Goal: Information Seeking & Learning: Learn about a topic

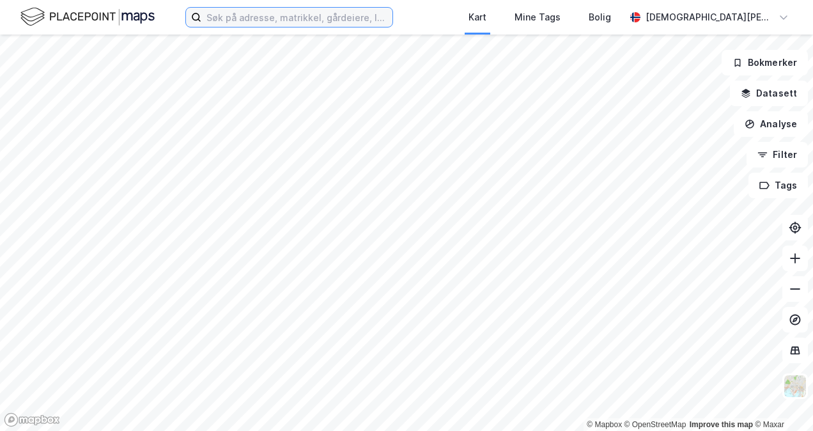
click at [256, 18] on input at bounding box center [296, 17] width 191 height 19
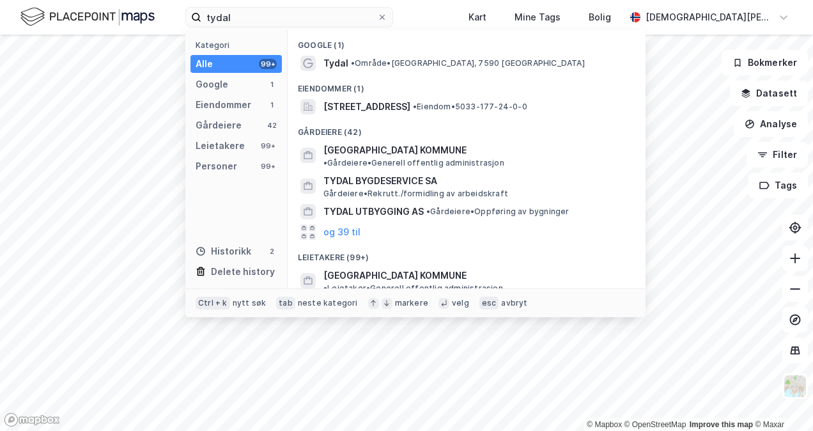
click at [383, 66] on span "• Område • [GEOGRAPHIC_DATA], 7590 [GEOGRAPHIC_DATA]" at bounding box center [468, 63] width 234 height 10
click at [335, 24] on input "tydal" at bounding box center [289, 17] width 176 height 19
click at [396, 63] on span "• Område • [GEOGRAPHIC_DATA], 7590 [GEOGRAPHIC_DATA]" at bounding box center [468, 63] width 234 height 10
click at [289, 21] on input "tydal" at bounding box center [289, 17] width 176 height 19
click at [359, 63] on span "• Område • [GEOGRAPHIC_DATA], 7590 [GEOGRAPHIC_DATA]" at bounding box center [468, 63] width 234 height 10
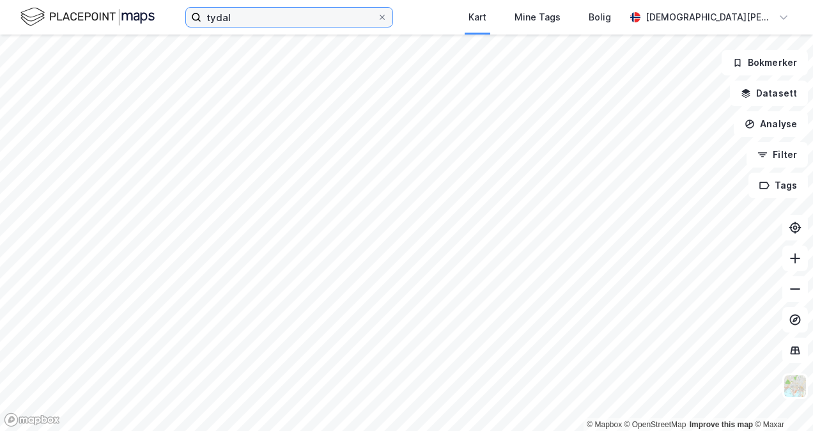
click at [308, 19] on input "tydal" at bounding box center [289, 17] width 176 height 19
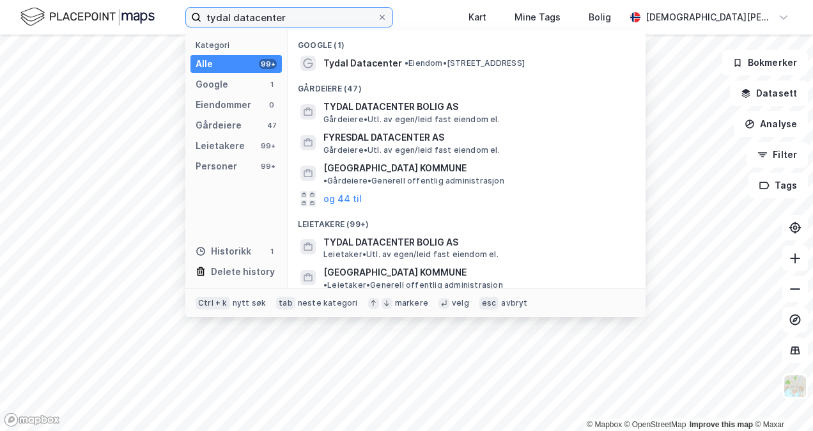
type input "tydal datacenter"
click at [382, 63] on span "Tydal Datacenter" at bounding box center [362, 63] width 79 height 15
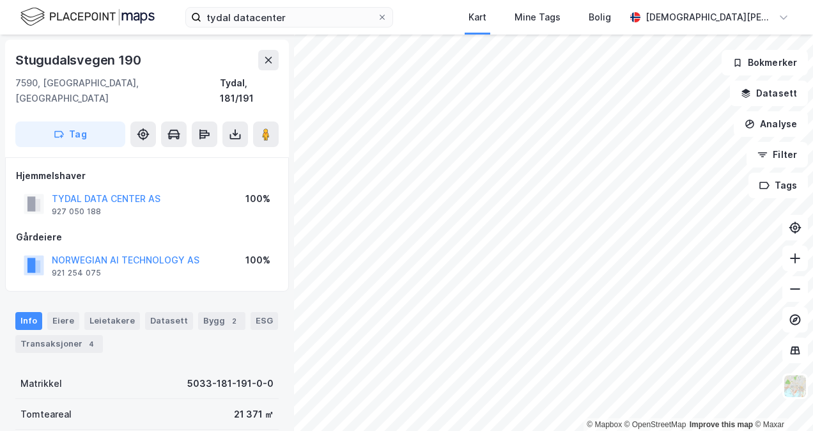
click at [270, 65] on button at bounding box center [268, 60] width 20 height 20
